Goal: Task Accomplishment & Management: Manage account settings

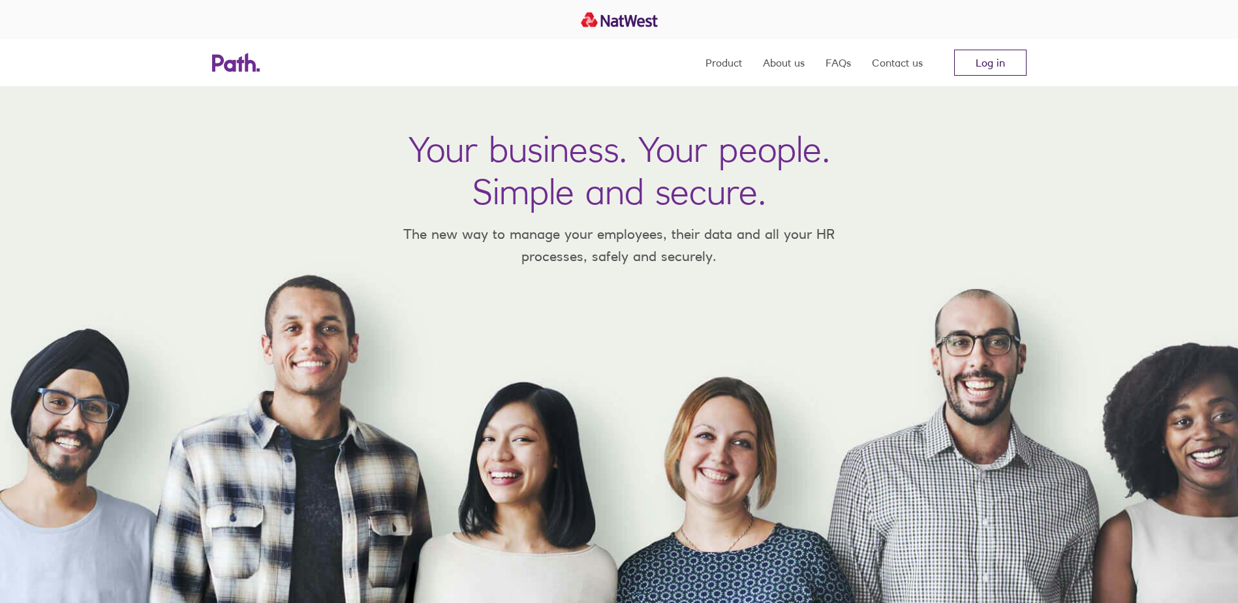
click at [1005, 70] on link "Log in" at bounding box center [990, 63] width 72 height 26
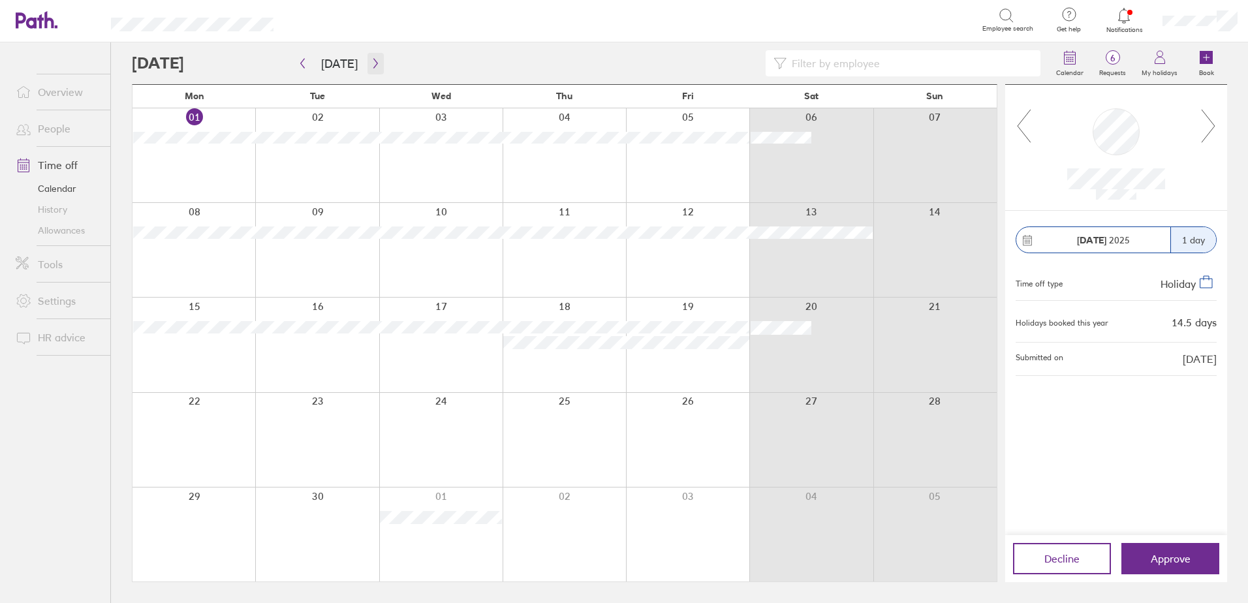
click at [371, 65] on icon "button" at bounding box center [376, 63] width 10 height 10
click at [302, 65] on icon "button" at bounding box center [303, 64] width 4 height 10
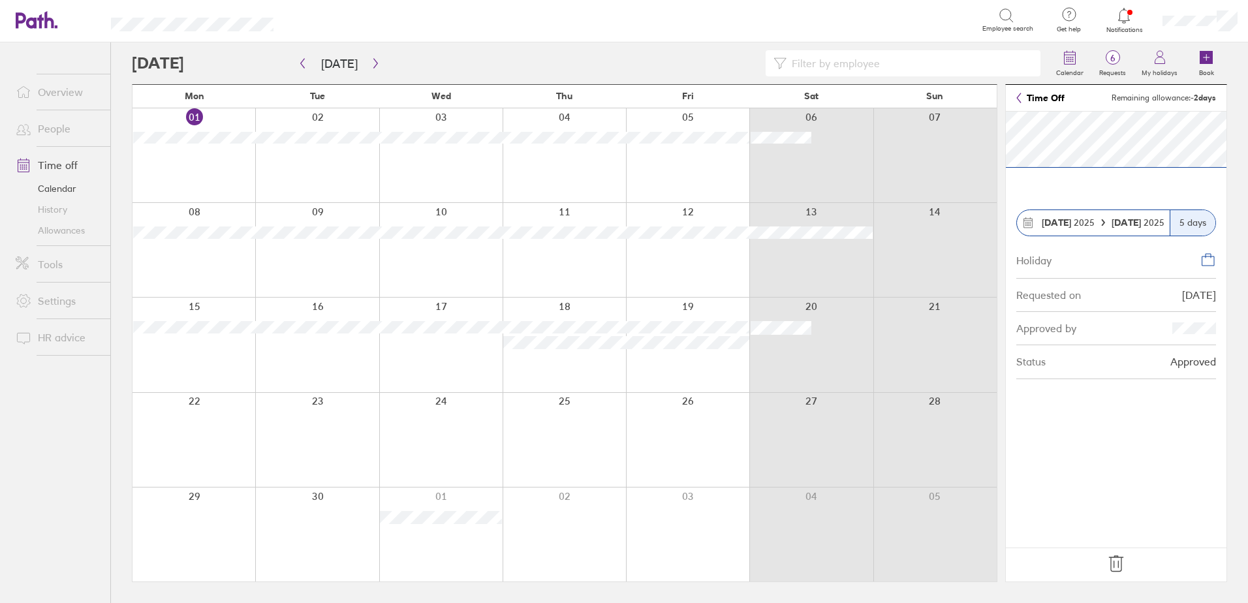
click at [1122, 563] on icon at bounding box center [1116, 563] width 21 height 21
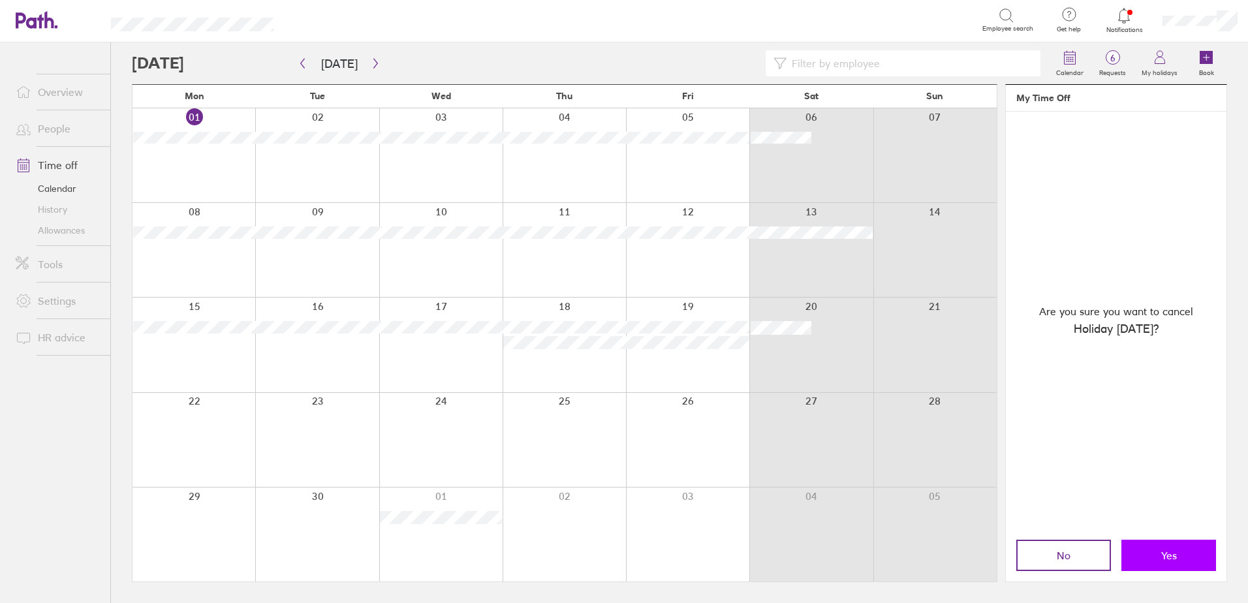
click at [1173, 550] on span "Yes" at bounding box center [1169, 556] width 16 height 12
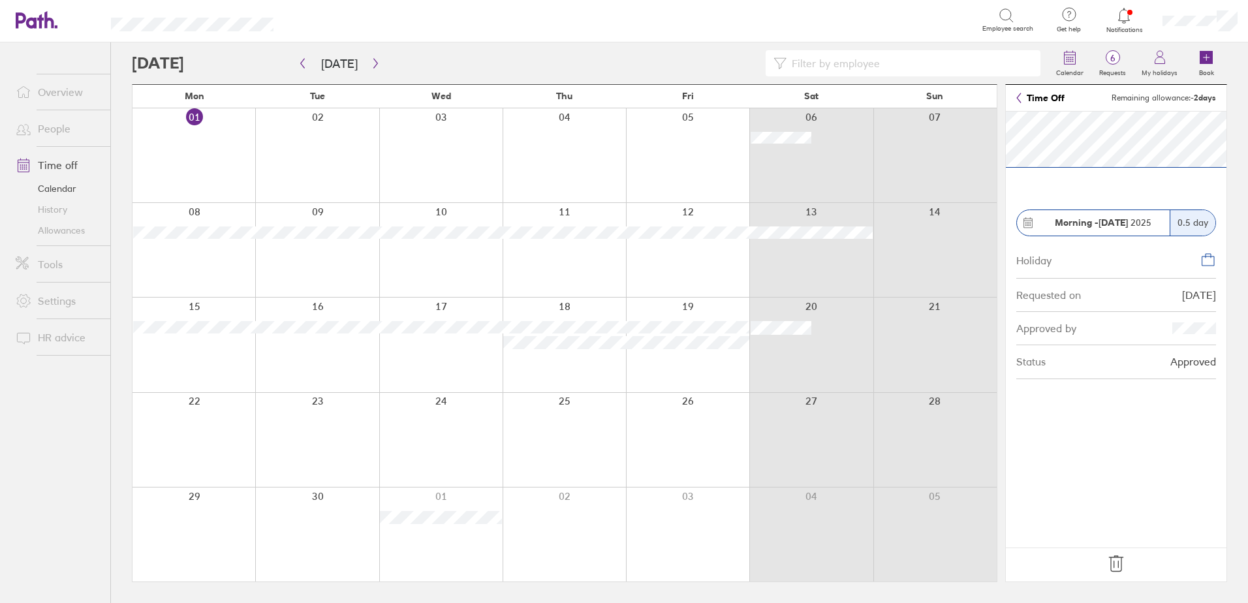
click at [1122, 565] on icon at bounding box center [1116, 563] width 21 height 21
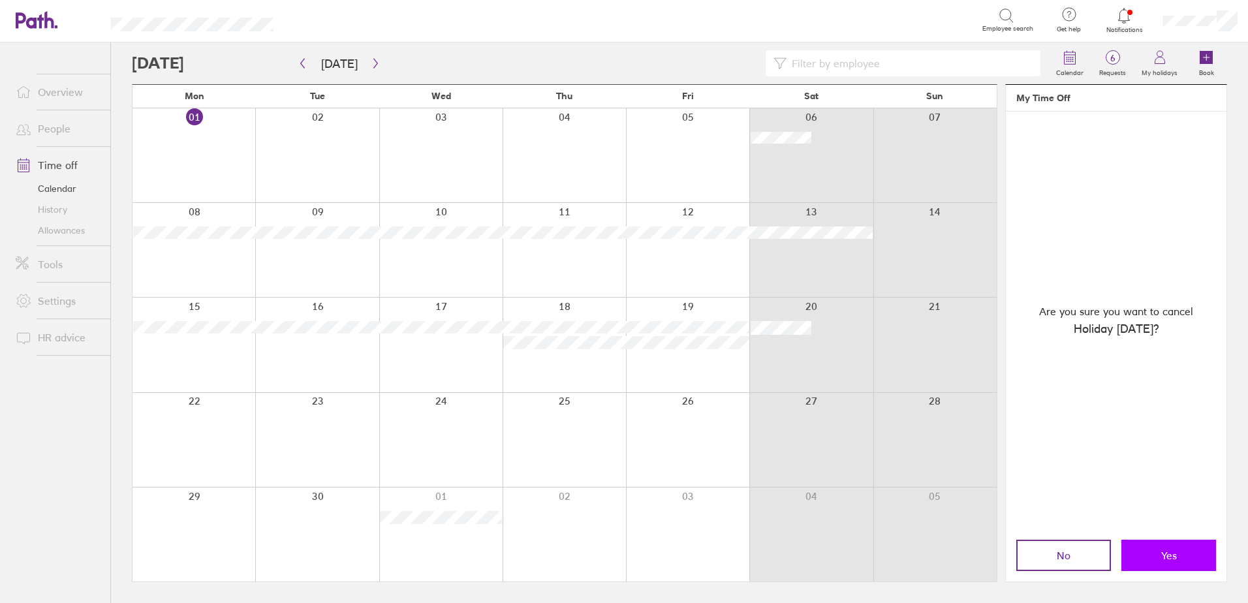
click at [1164, 551] on span "Yes" at bounding box center [1169, 556] width 16 height 12
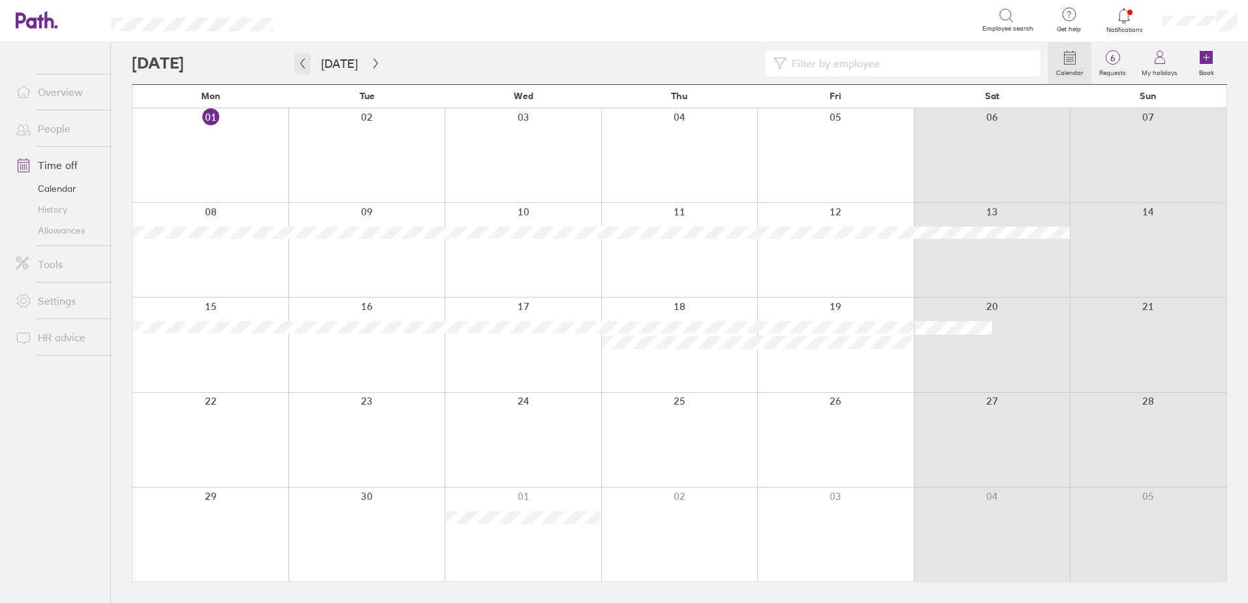
click at [302, 65] on icon "button" at bounding box center [303, 64] width 4 height 10
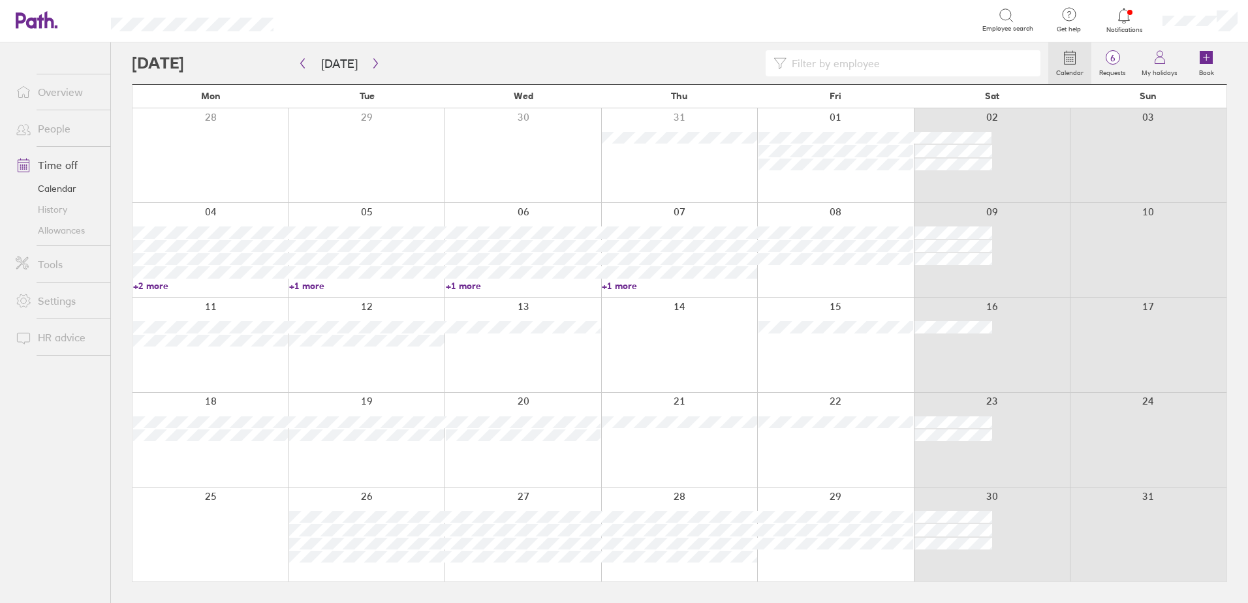
click at [795, 434] on div at bounding box center [835, 440] width 157 height 94
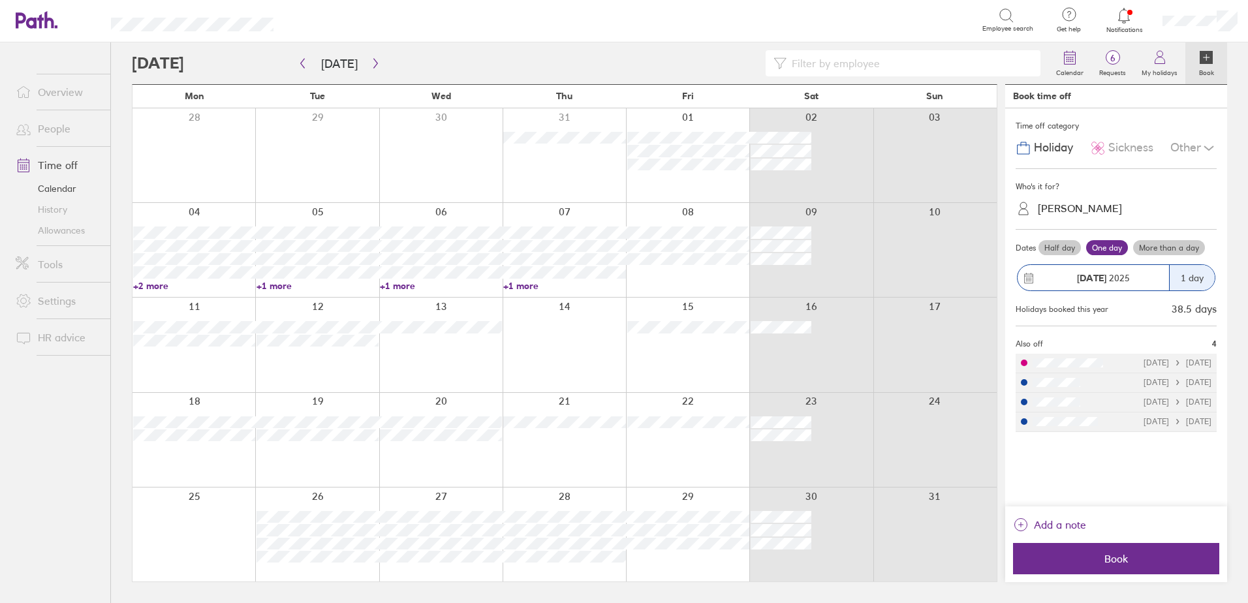
click at [1128, 155] on span "Sickness" at bounding box center [1130, 148] width 45 height 14
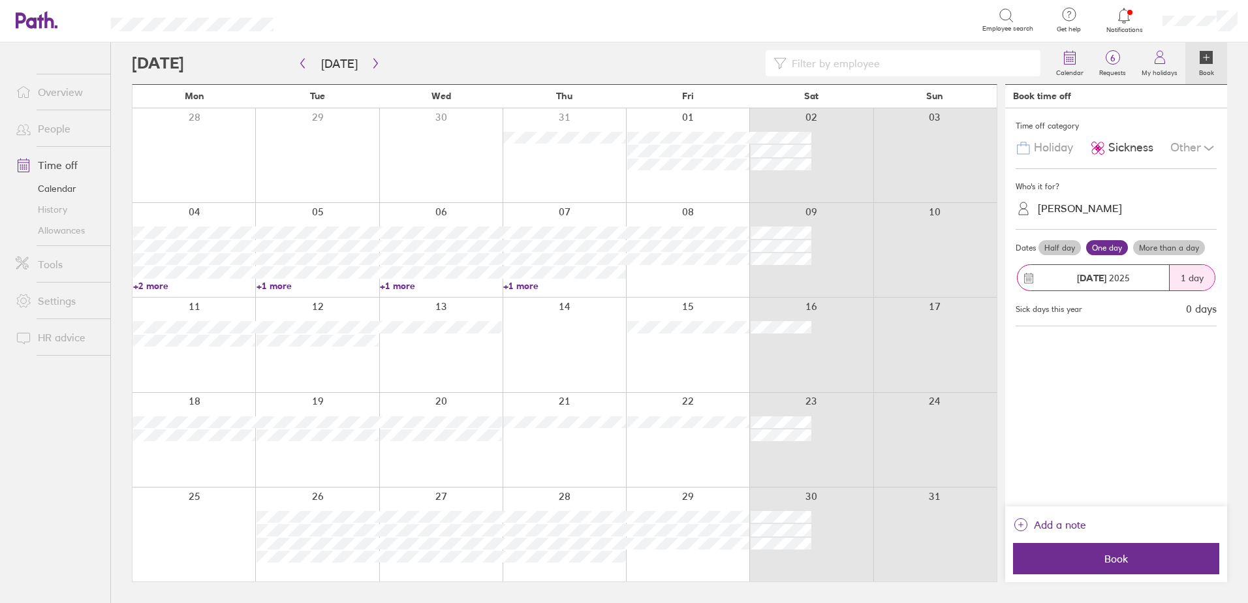
click at [1153, 250] on label "More than a day" at bounding box center [1169, 248] width 72 height 16
click at [0, 0] on input "More than a day" at bounding box center [0, 0] width 0 height 0
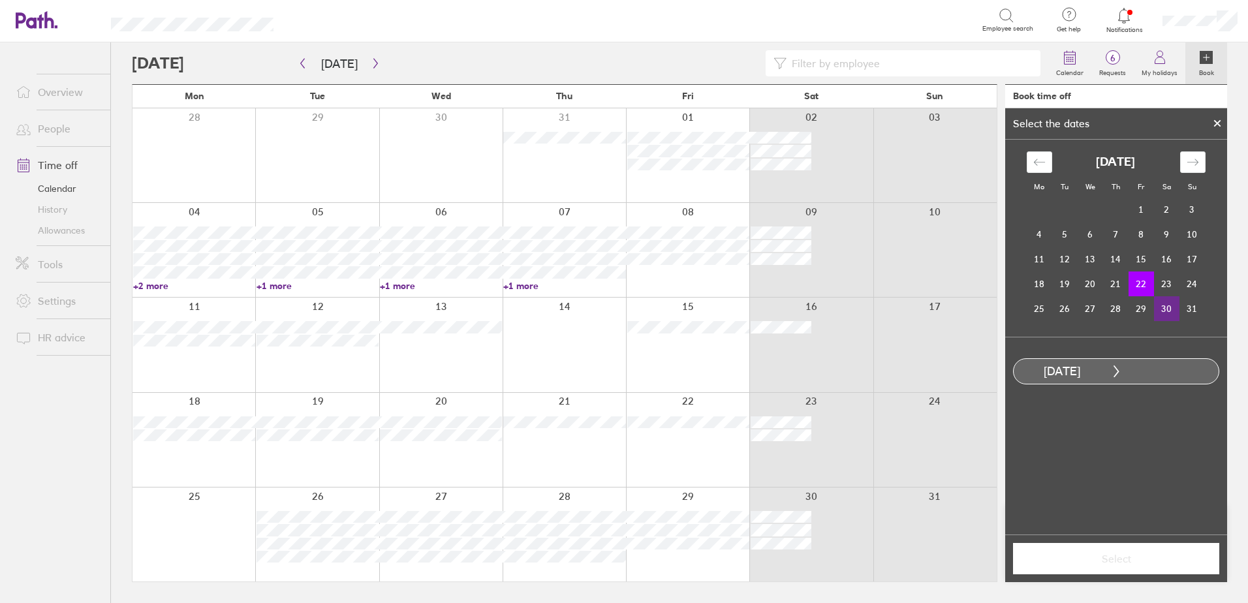
click at [1165, 304] on td "30" at bounding box center [1166, 308] width 25 height 25
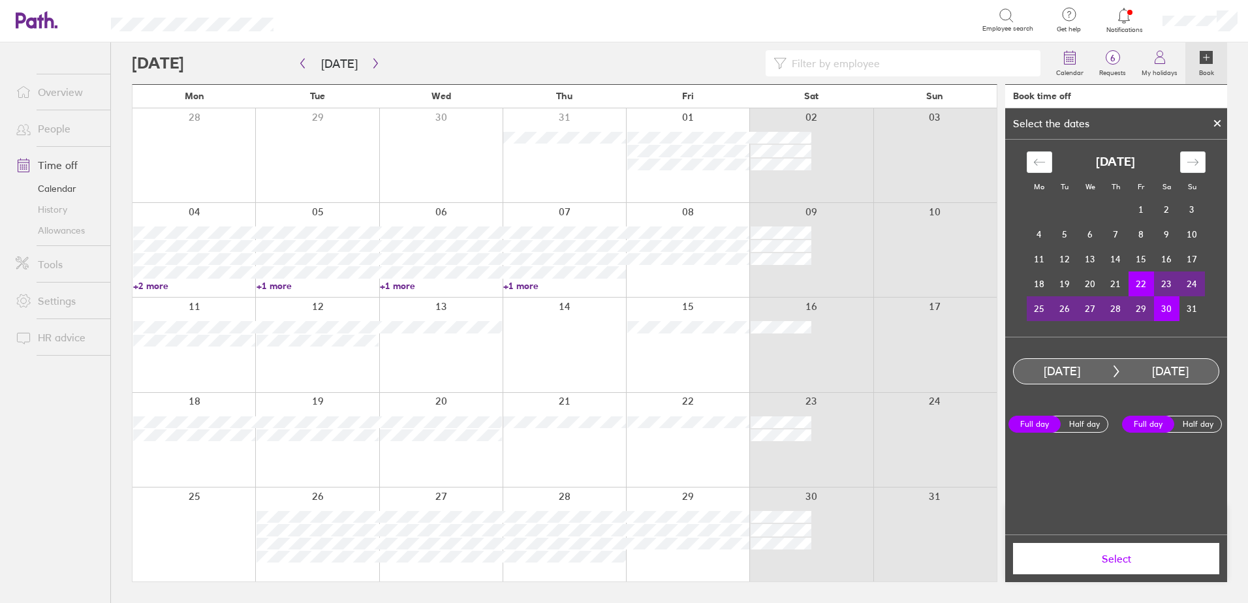
click at [1111, 565] on span "Select" at bounding box center [1116, 559] width 188 height 12
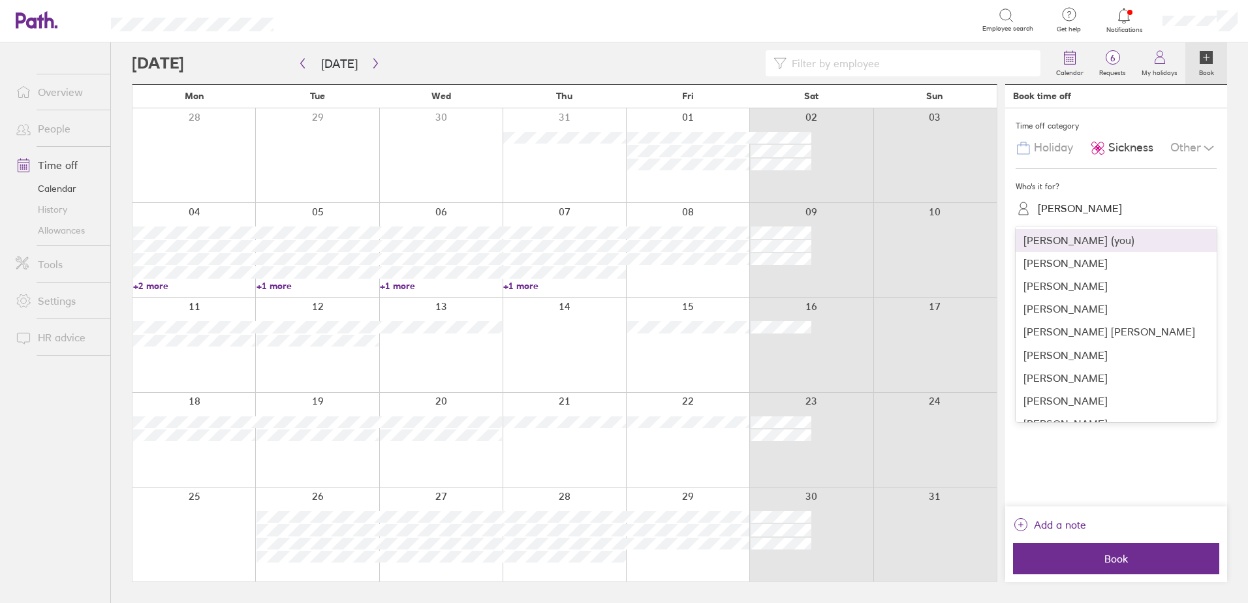
click at [1109, 210] on div "Neil Hunt" at bounding box center [1123, 208] width 185 height 20
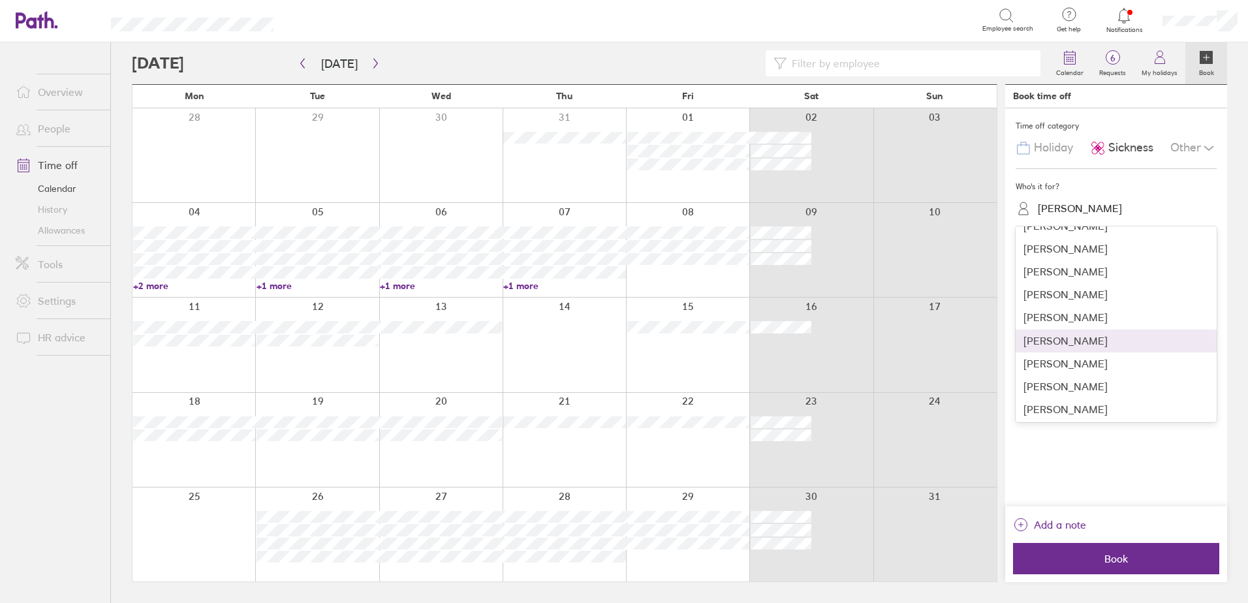
scroll to position [131, 0]
click at [1069, 411] on div "STEVEN BULLOCK" at bounding box center [1115, 408] width 201 height 23
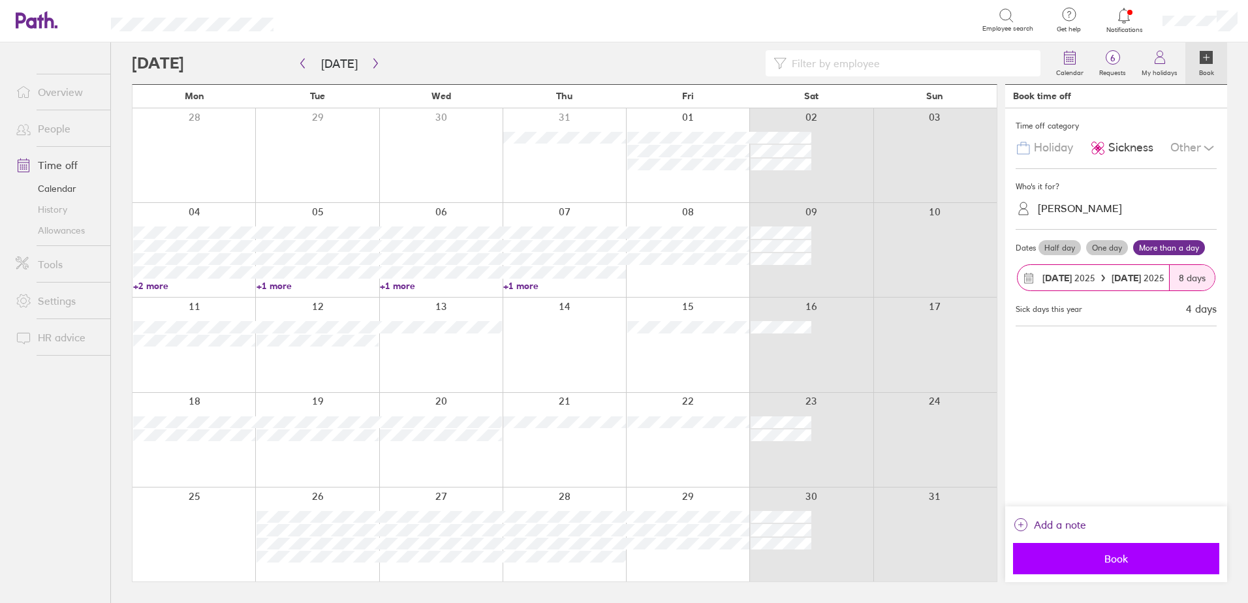
click at [1145, 553] on span "Book" at bounding box center [1116, 559] width 188 height 12
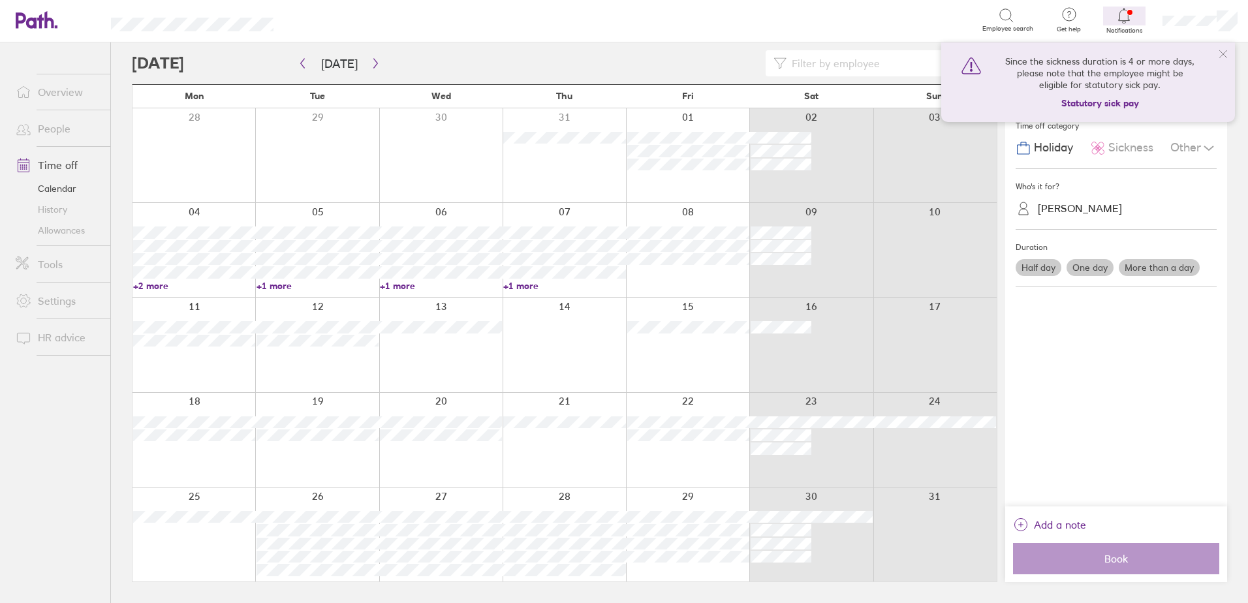
click at [1119, 22] on icon at bounding box center [1124, 16] width 16 height 16
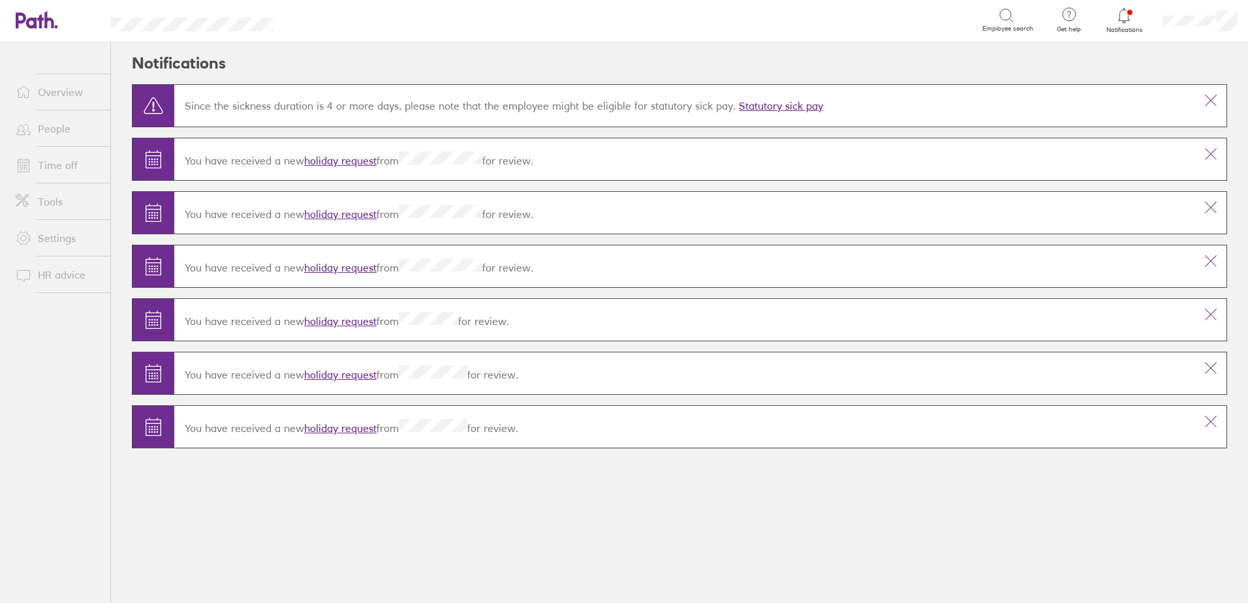
click at [362, 429] on link "holiday request" at bounding box center [340, 428] width 72 height 13
